Goal: Navigation & Orientation: Understand site structure

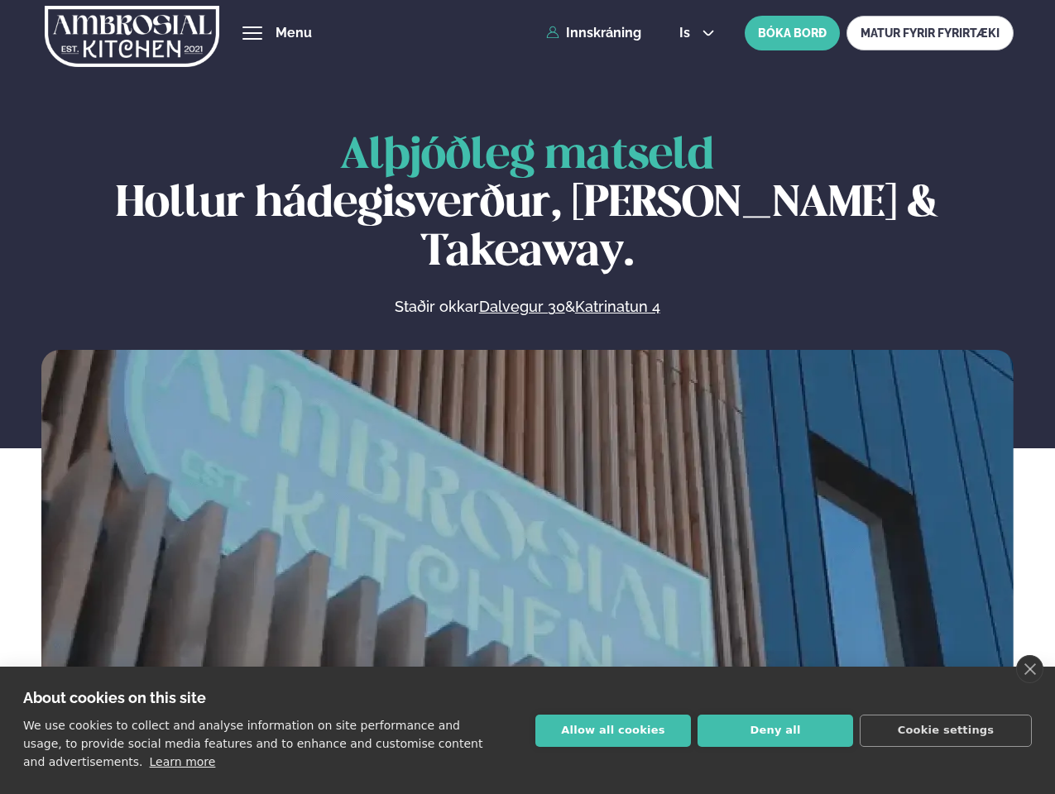
click at [1029, 669] on link "close" at bounding box center [1029, 669] width 27 height 28
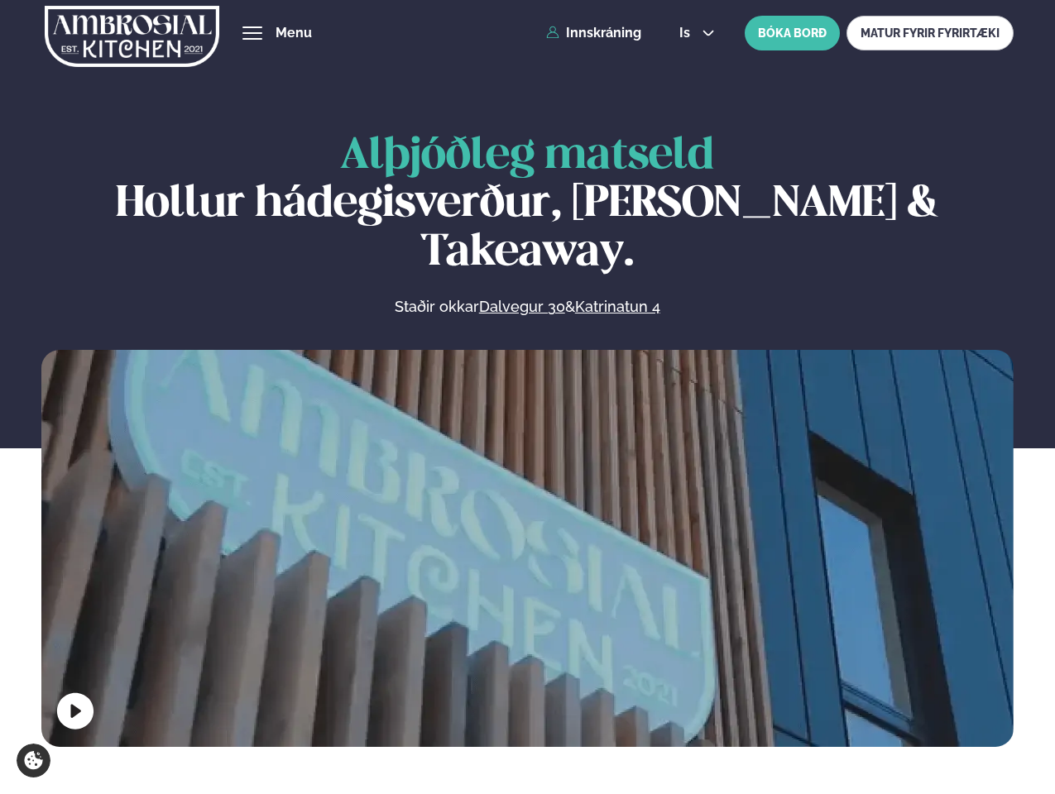
click at [252, 33] on span "hamburger" at bounding box center [252, 33] width 15 height 15
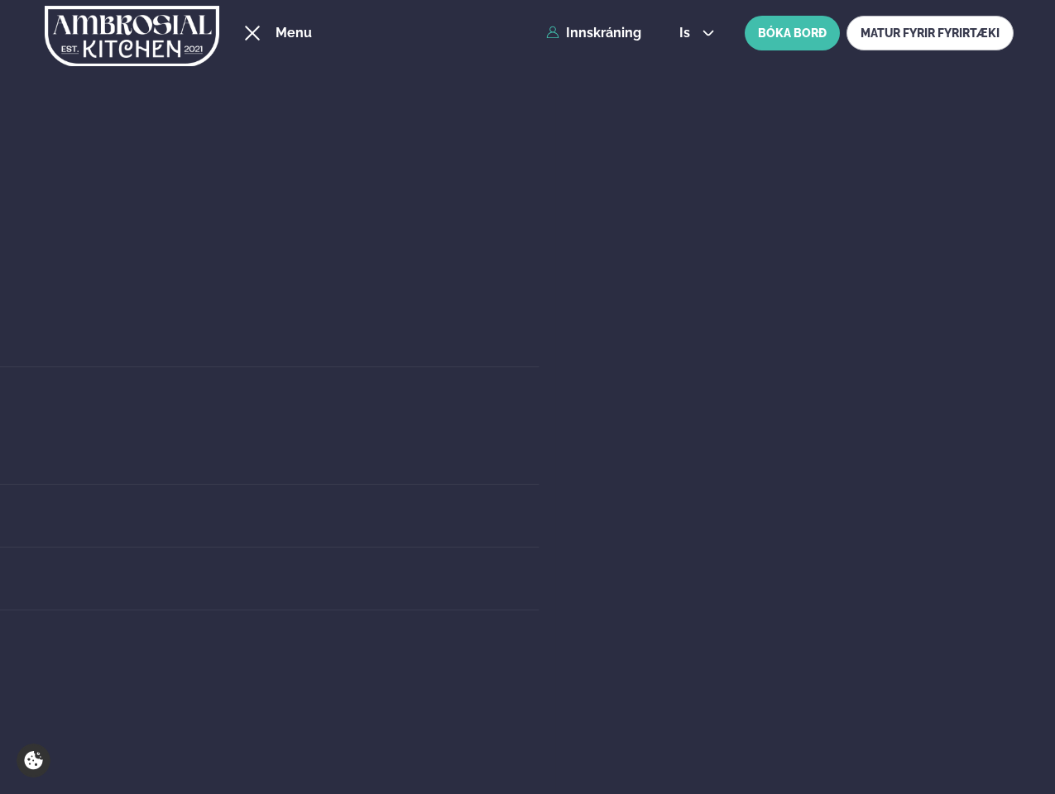
click at [695, 33] on span "is" at bounding box center [687, 32] width 16 height 13
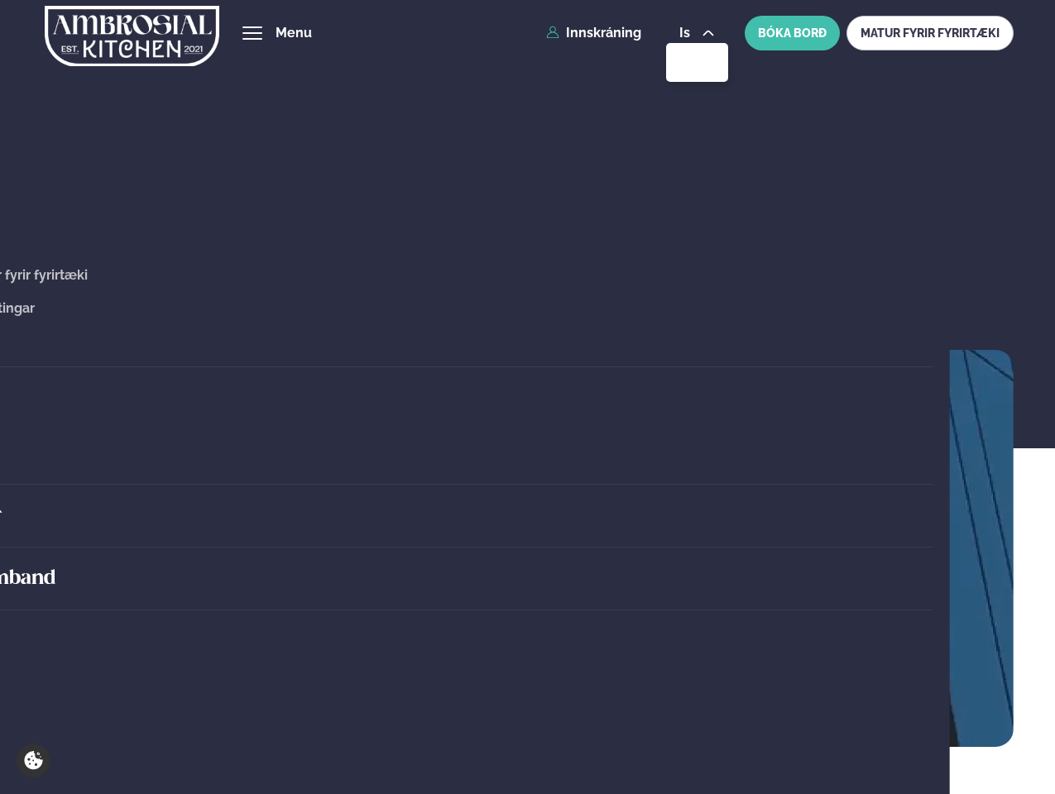
click at [527, 544] on video at bounding box center [527, 593] width 972 height 486
